Goal: Information Seeking & Learning: Learn about a topic

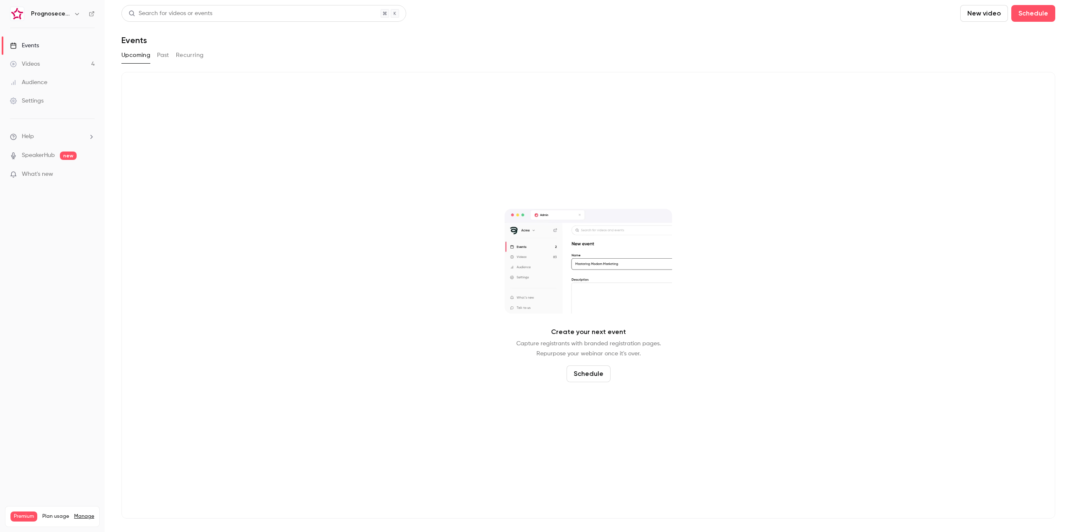
click at [69, 16] on h6 "Prognosecenteret | Powered by Hubexo" at bounding box center [50, 14] width 39 height 8
click at [82, 13] on button "button" at bounding box center [77, 14] width 10 height 10
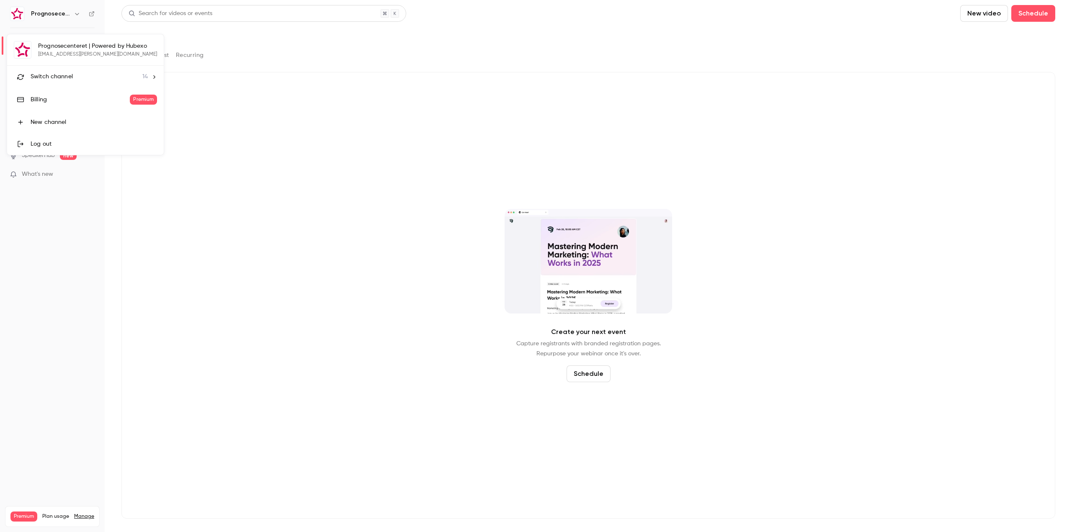
click at [61, 78] on span "Switch channel" at bounding box center [52, 76] width 42 height 9
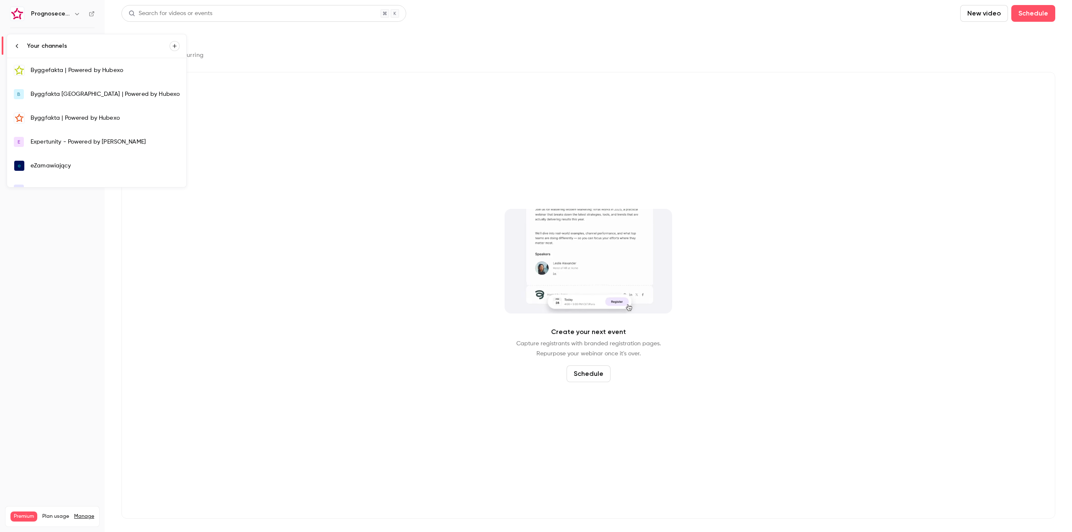
click at [100, 72] on div "Byggefakta | Powered by Hubexo" at bounding box center [105, 70] width 149 height 8
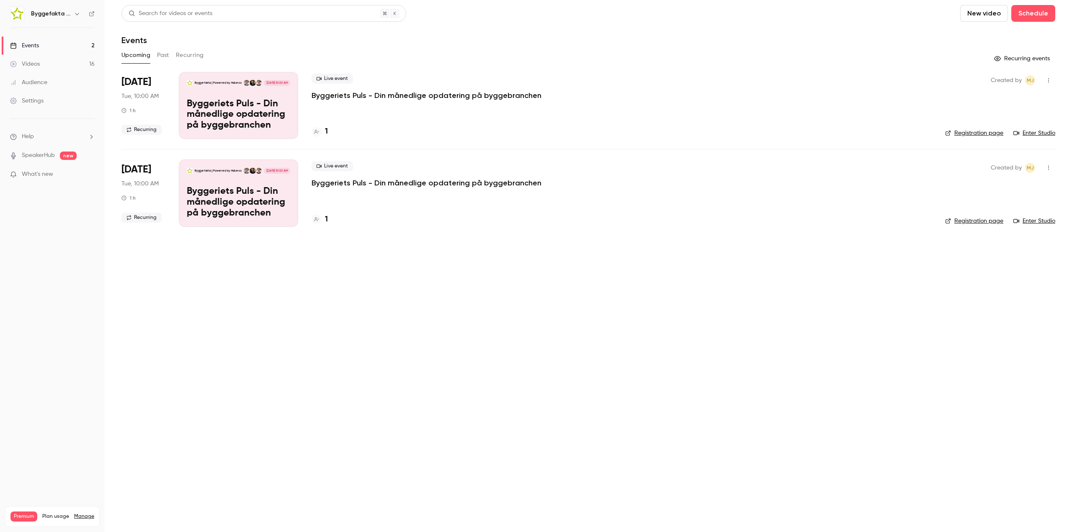
click at [163, 57] on button "Past" at bounding box center [163, 55] width 12 height 13
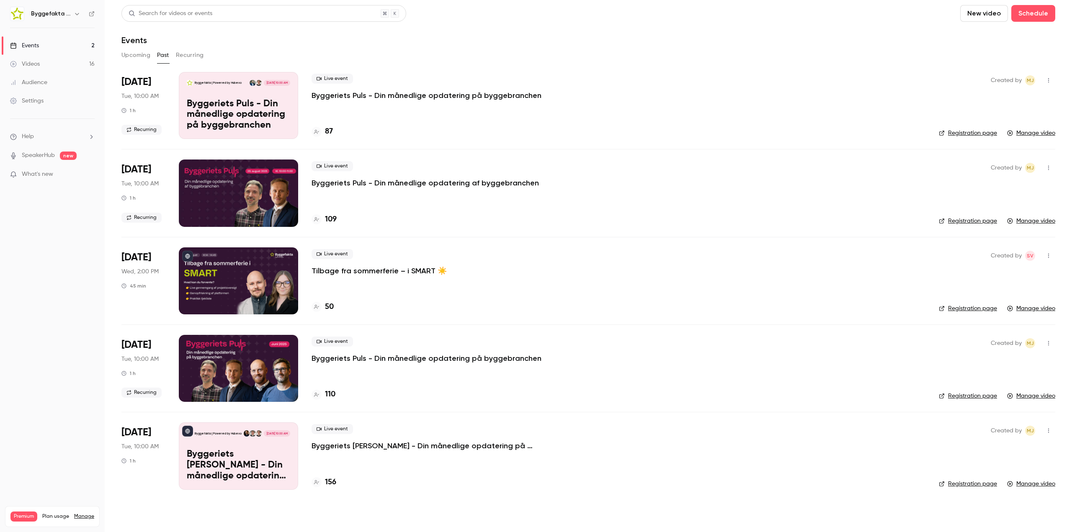
click at [444, 99] on p "Byggeriets Puls - Din månedlige opdatering på byggebranchen" at bounding box center [426, 95] width 230 height 10
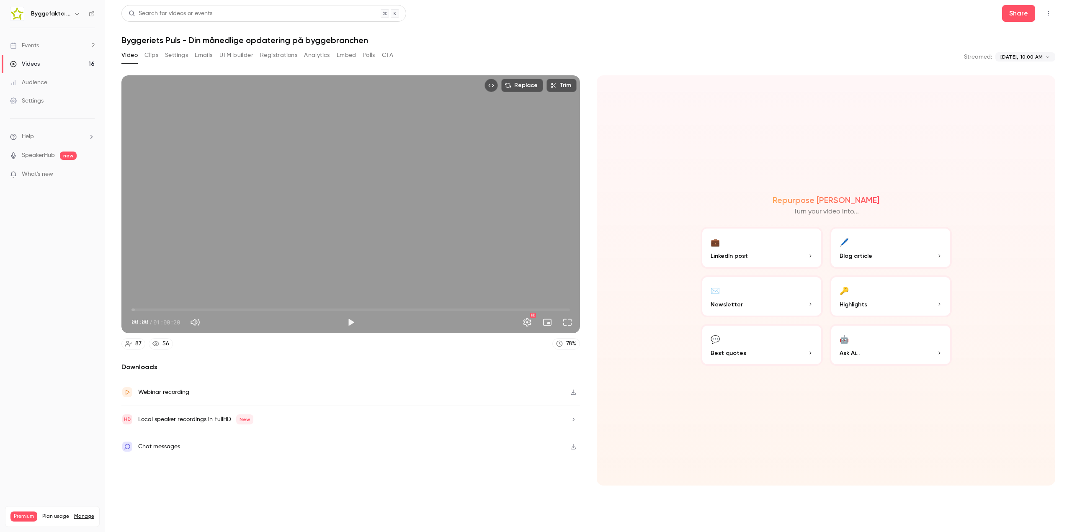
click at [317, 55] on button "Analytics" at bounding box center [317, 55] width 26 height 13
